Goal: Find specific page/section: Find specific page/section

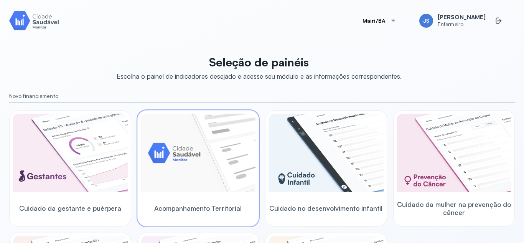
click at [180, 149] on img at bounding box center [198, 153] width 115 height 78
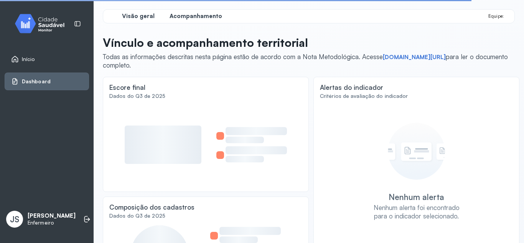
click at [201, 17] on span "Acompanhamento" at bounding box center [196, 16] width 53 height 7
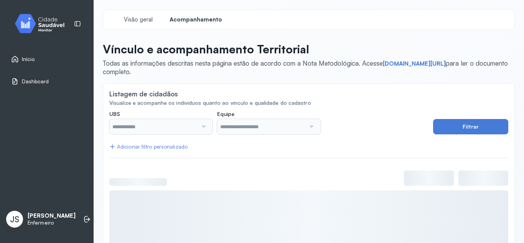
click at [29, 61] on span "Início" at bounding box center [28, 59] width 13 height 7
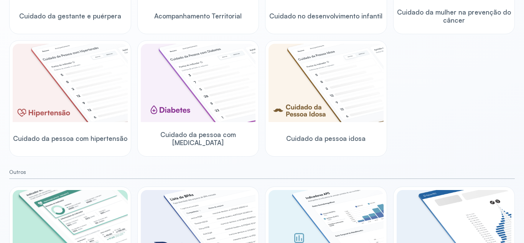
scroll to position [200, 0]
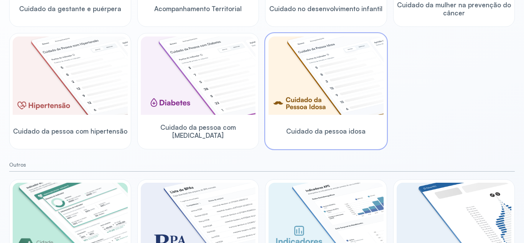
click at [344, 82] on img at bounding box center [326, 75] width 115 height 78
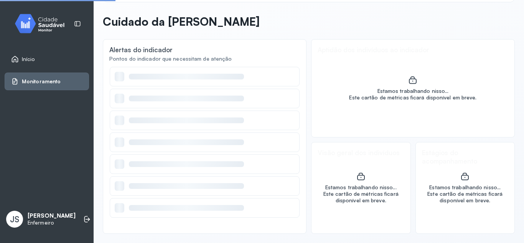
scroll to position [28, 0]
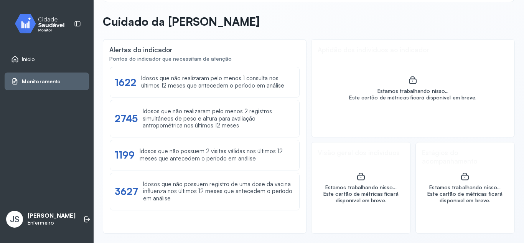
click at [350, 20] on header "Cuidado da [PERSON_NAME]" at bounding box center [309, 23] width 412 height 17
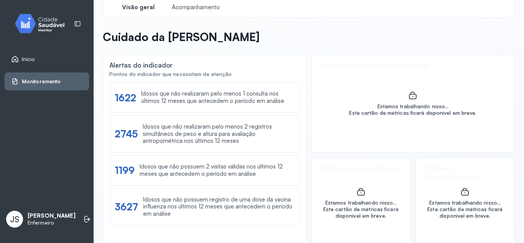
scroll to position [0, 0]
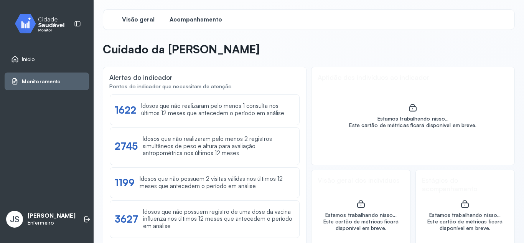
click at [190, 16] on span "Acompanhamento" at bounding box center [196, 19] width 53 height 7
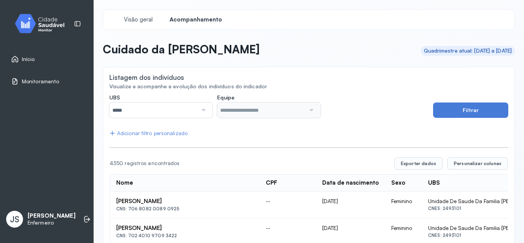
click at [201, 108] on div at bounding box center [203, 109] width 10 height 15
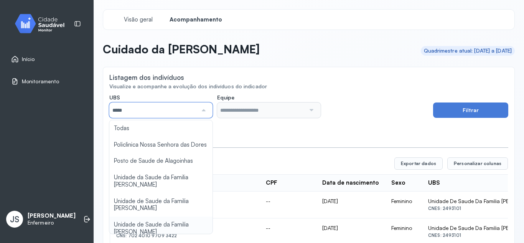
type input "*****"
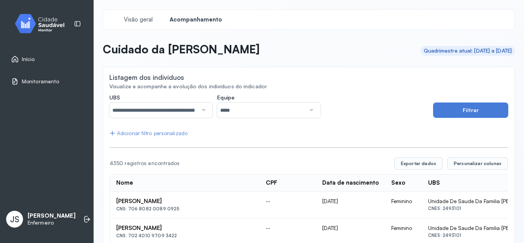
click at [203, 107] on div at bounding box center [203, 109] width 10 height 15
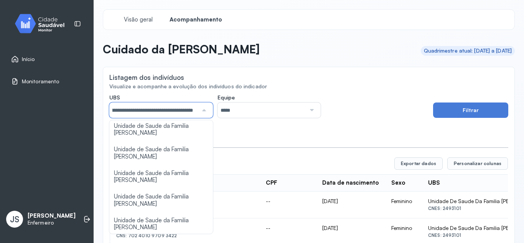
scroll to position [84, 0]
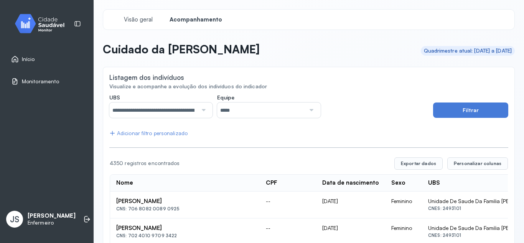
click at [306, 111] on div at bounding box center [311, 109] width 10 height 15
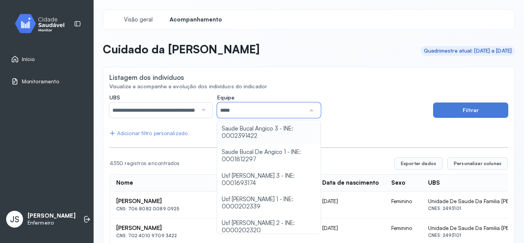
scroll to position [61, 0]
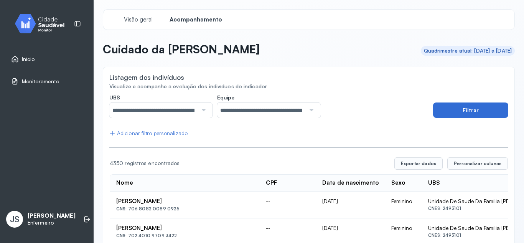
click at [474, 110] on button "Filtrar" at bounding box center [470, 109] width 75 height 15
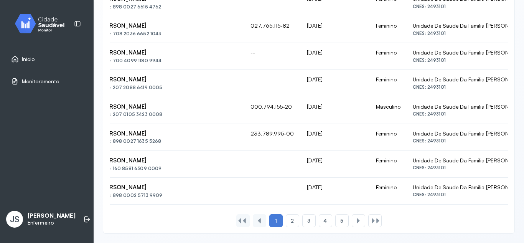
scroll to position [0, 0]
